Goal: Transaction & Acquisition: Purchase product/service

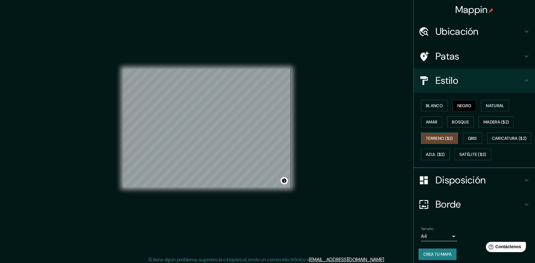
click at [450, 140] on font "Terreno ($2)" at bounding box center [439, 138] width 27 height 5
click at [459, 106] on font "Negro" at bounding box center [464, 105] width 14 height 5
click at [492, 141] on font "Caricatura ($2)" at bounding box center [509, 138] width 35 height 5
click at [459, 106] on font "Negro" at bounding box center [464, 105] width 14 height 5
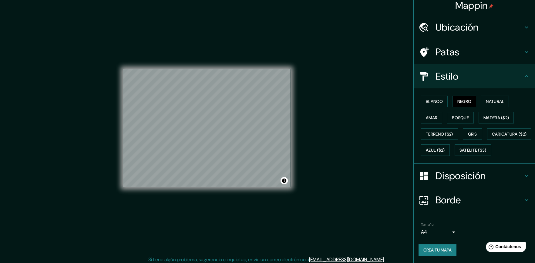
scroll to position [3, 0]
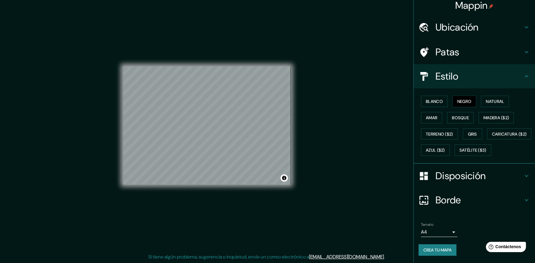
click at [523, 176] on icon at bounding box center [526, 176] width 7 height 7
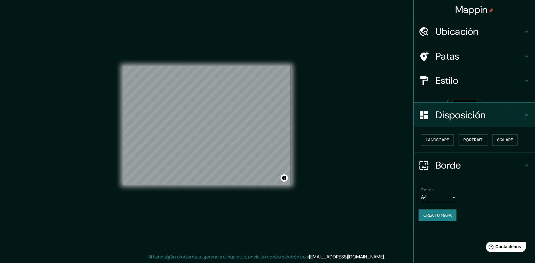
scroll to position [0, 0]
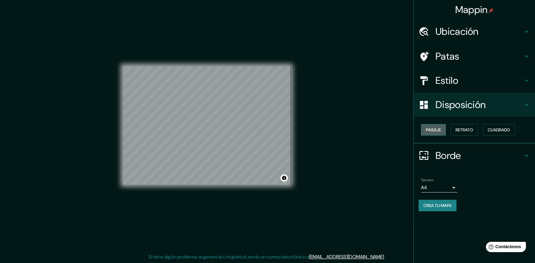
click at [440, 130] on font "Paisaje" at bounding box center [433, 129] width 15 height 5
click at [453, 186] on body "Mappin Ubicación [PERSON_NAME], [GEOGRAPHIC_DATA], [GEOGRAPHIC_DATA], [GEOGRAPH…" at bounding box center [267, 128] width 535 height 263
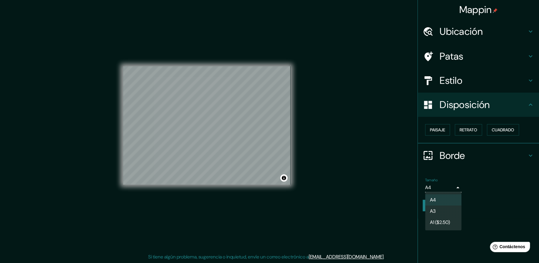
click at [449, 210] on li "A3" at bounding box center [443, 211] width 36 height 11
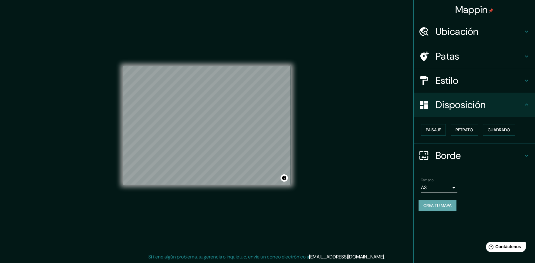
click at [441, 207] on font "Crea tu mapa" at bounding box center [437, 205] width 28 height 5
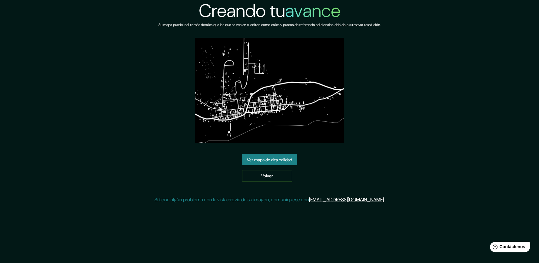
click at [287, 162] on font "Ver mapa de alta calidad" at bounding box center [269, 159] width 45 height 5
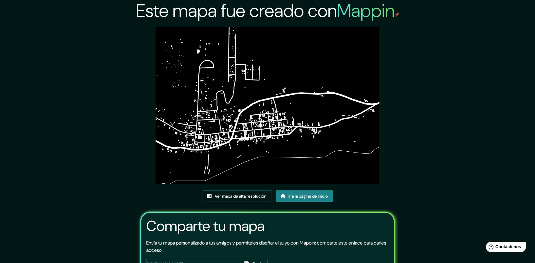
scroll to position [47, 0]
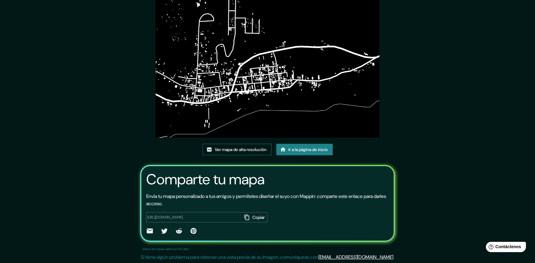
click at [262, 154] on link "Ver mapa de alta resolución" at bounding box center [237, 150] width 69 height 12
click at [306, 59] on img at bounding box center [267, 59] width 223 height 158
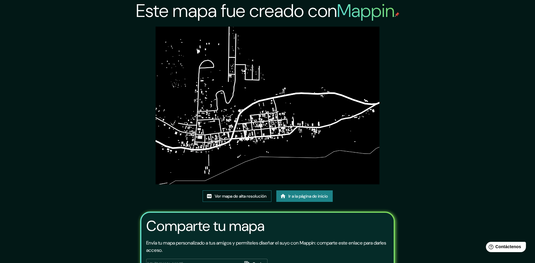
click at [257, 196] on font "Ver mapa de alta resolución" at bounding box center [241, 196] width 52 height 5
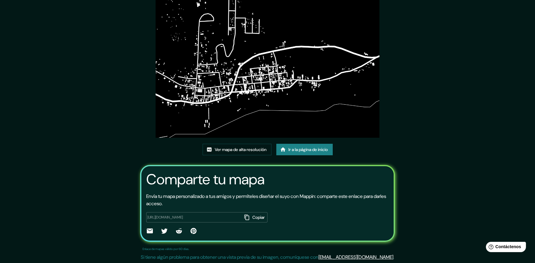
scroll to position [16, 0]
